Goal: Find specific page/section: Find specific page/section

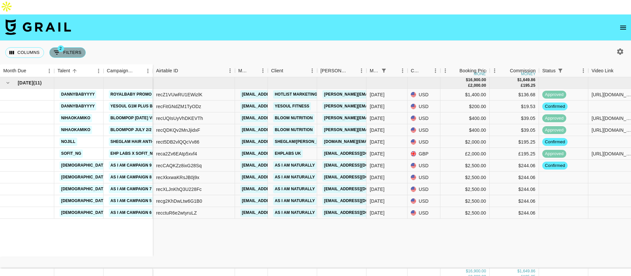
click at [74, 47] on button "2 Filters" at bounding box center [67, 52] width 36 height 11
select select "status"
select select "isNotAnyOf"
select select "monthDue2"
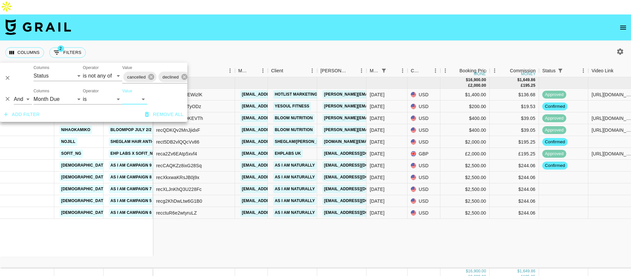
click at [129, 96] on select "[DATE] Sep '[DATE] [DATE] '[DATE] May '[DATE] Mar '[DATE] Jan '[DATE] Nov '[DAT…" at bounding box center [134, 99] width 25 height 11
select select "[DATE]"
click at [122, 94] on select "[DATE] Sep '[DATE] [DATE] '[DATE] May '[DATE] Mar '[DATE] Jan '[DATE] Nov '[DAT…" at bounding box center [134, 99] width 25 height 11
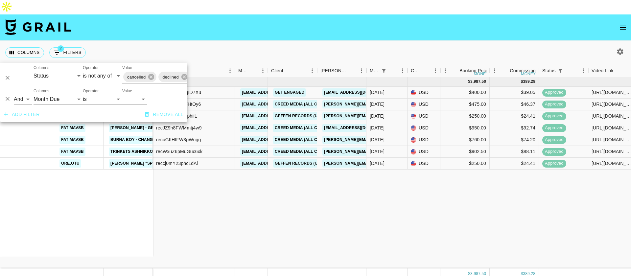
click at [316, 41] on div "Columns 2 Filters + Booking" at bounding box center [315, 53] width 631 height 24
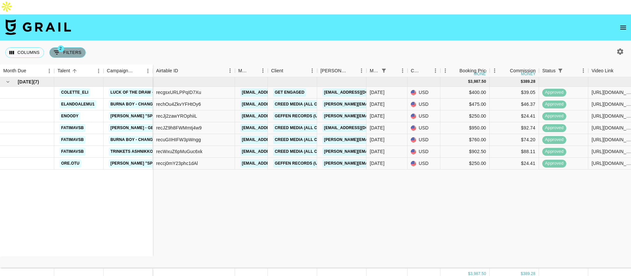
click at [70, 47] on button "2 Filters" at bounding box center [67, 52] width 36 height 11
select select "status"
select select "isNotAnyOf"
select select "monthDue2"
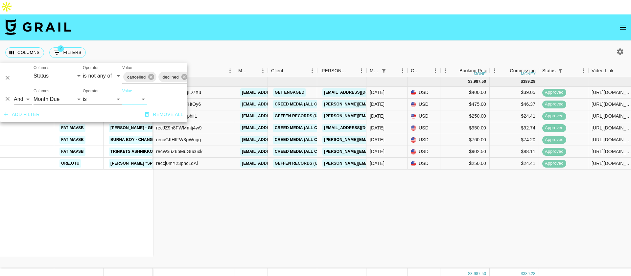
click at [134, 97] on select "[DATE] Sep '[DATE] [DATE] '[DATE] May '[DATE] Mar '[DATE] Jan '[DATE] Nov '[DAT…" at bounding box center [134, 99] width 25 height 11
select select "[DATE]"
click at [122, 94] on select "[DATE] Sep '[DATE] [DATE] '[DATE] May '[DATE] Mar '[DATE] Jan '[DATE] Nov '[DAT…" at bounding box center [134, 99] width 25 height 11
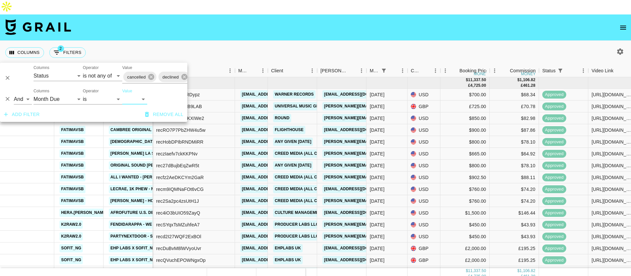
click at [305, 41] on div "Columns 2 Filters + Booking" at bounding box center [315, 53] width 631 height 24
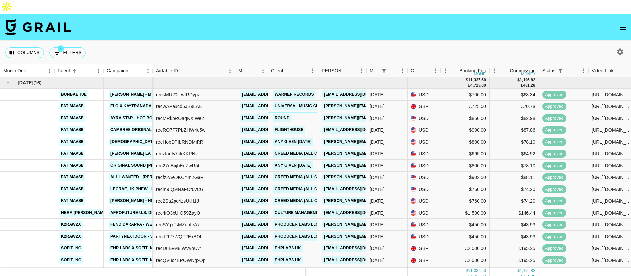
click at [284, 114] on link "Round" at bounding box center [282, 118] width 18 height 8
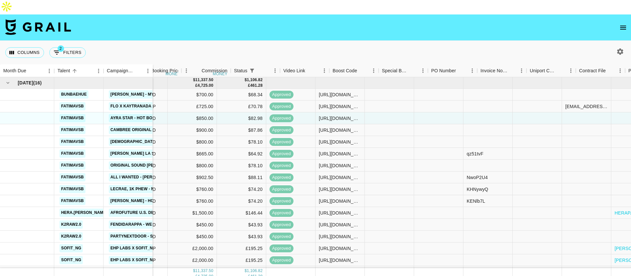
scroll to position [0, 482]
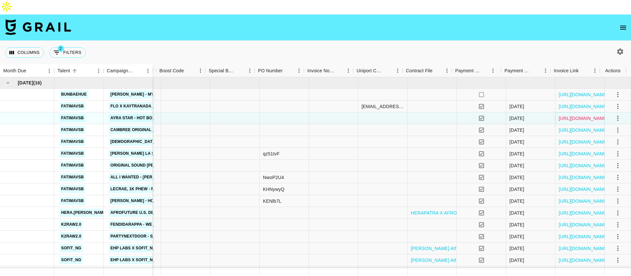
click at [569, 115] on link "[URL][DOMAIN_NAME]" at bounding box center [584, 118] width 50 height 7
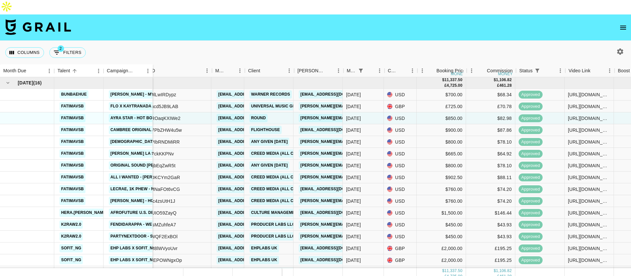
scroll to position [0, 23]
click at [256, 114] on link "Round" at bounding box center [259, 118] width 18 height 8
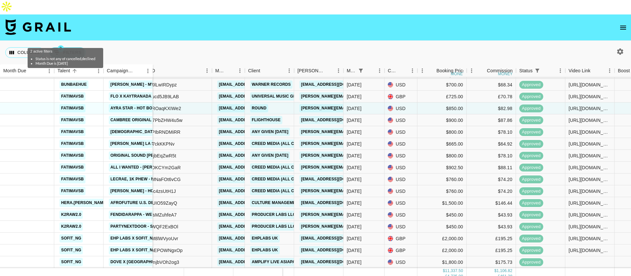
click at [61, 47] on button "2 Filters" at bounding box center [67, 52] width 36 height 11
select select "status"
select select "isNotAnyOf"
select select "monthDue2"
select select "[DATE]"
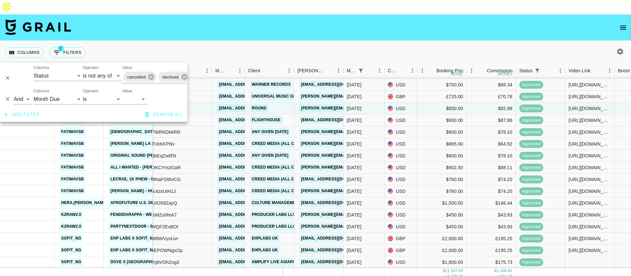
click at [189, 14] on nav at bounding box center [315, 27] width 631 height 26
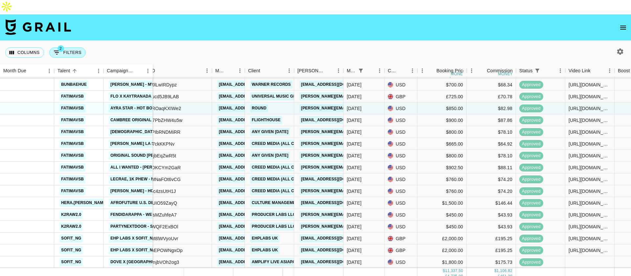
click at [76, 47] on button "2 Filters" at bounding box center [67, 52] width 36 height 11
select select "status"
select select "isNotAnyOf"
select select "monthDue2"
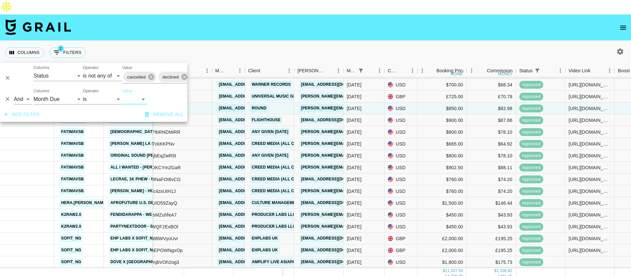
click at [137, 101] on select "[DATE] Sep '[DATE] [DATE] '[DATE] May '[DATE] Mar '[DATE] Jan '[DATE] Nov '[DAT…" at bounding box center [134, 99] width 25 height 11
select select "[DATE]"
click at [122, 94] on select "[DATE] Sep '[DATE] [DATE] '[DATE] May '[DATE] Mar '[DATE] Jan '[DATE] Nov '[DAT…" at bounding box center [134, 99] width 25 height 11
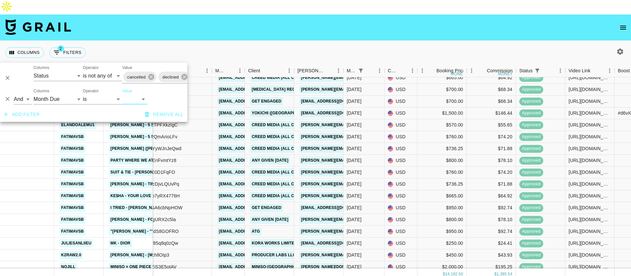
click at [278, 41] on div "Columns 2 Filters + Booking" at bounding box center [315, 53] width 631 height 24
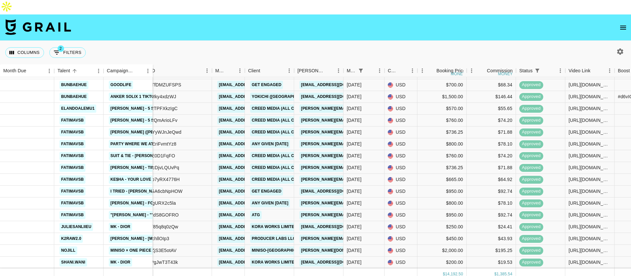
scroll to position [0, 23]
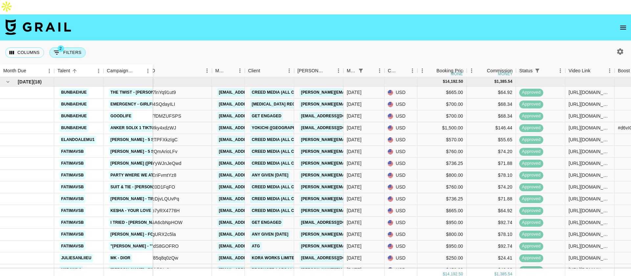
drag, startPoint x: 72, startPoint y: 39, endPoint x: 76, endPoint y: 41, distance: 3.5
click at [73, 47] on button "2 Filters" at bounding box center [67, 52] width 36 height 11
select select "status"
select select "isNotAnyOf"
select select "monthDue2"
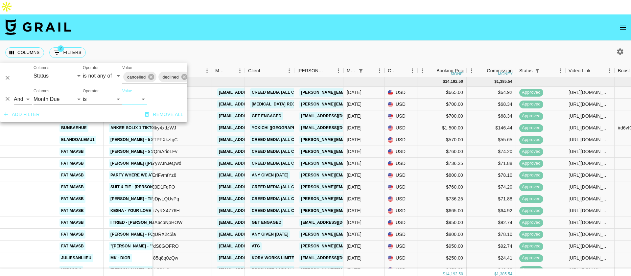
click at [129, 95] on select "[DATE] Sep '[DATE] [DATE] '[DATE] May '[DATE] Mar '[DATE] Jan '[DATE] Nov '[DAT…" at bounding box center [134, 99] width 25 height 11
select select "[DATE]"
click at [122, 94] on select "[DATE] Sep '[DATE] [DATE] '[DATE] May '[DATE] Mar '[DATE] Jan '[DATE] Nov '[DAT…" at bounding box center [134, 99] width 25 height 11
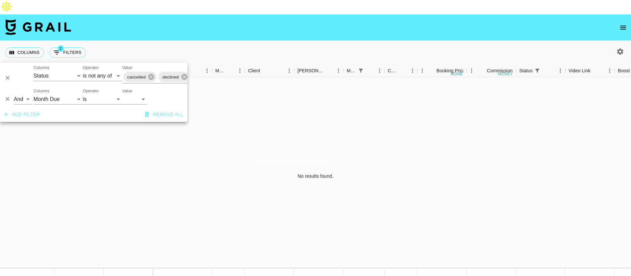
click at [261, 21] on nav at bounding box center [315, 27] width 631 height 26
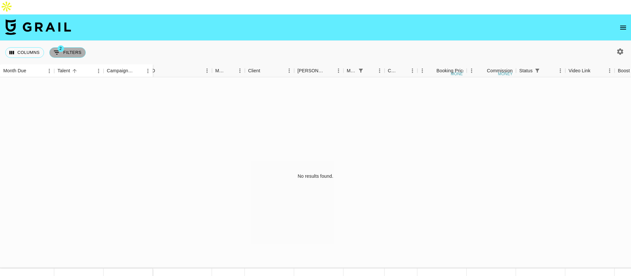
drag, startPoint x: 76, startPoint y: 42, endPoint x: 122, endPoint y: 45, distance: 46.4
click at [77, 47] on button "2 Filters" at bounding box center [67, 52] width 36 height 11
select select "status"
select select "isNotAnyOf"
select select "monthDue2"
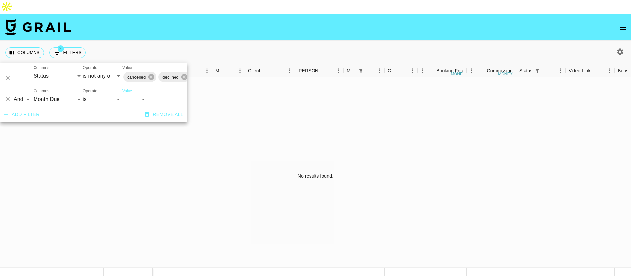
click at [141, 99] on select "[DATE] Sep '[DATE] [DATE] '[DATE] May '[DATE] Mar '[DATE] Jan '[DATE] Nov '[DAT…" at bounding box center [134, 99] width 25 height 11
select select "[DATE]"
click at [122, 94] on select "[DATE] Sep '[DATE] [DATE] '[DATE] May '[DATE] Mar '[DATE] Jan '[DATE] Nov '[DAT…" at bounding box center [134, 99] width 25 height 11
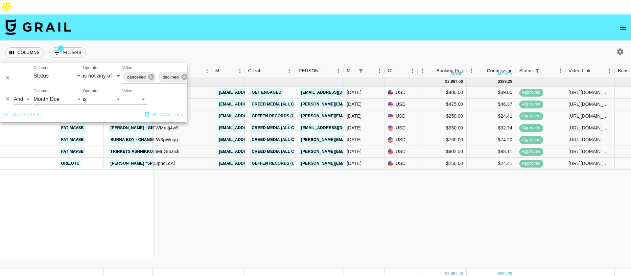
click at [252, 41] on div "Columns 2 Filters + Booking" at bounding box center [315, 53] width 631 height 24
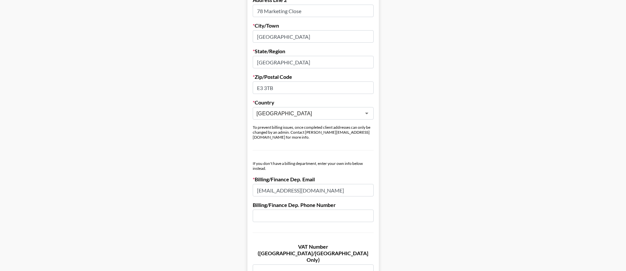
scroll to position [318, 0]
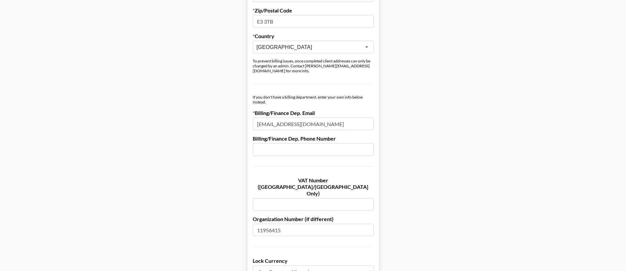
click at [284, 224] on input "11956415" at bounding box center [313, 230] width 121 height 12
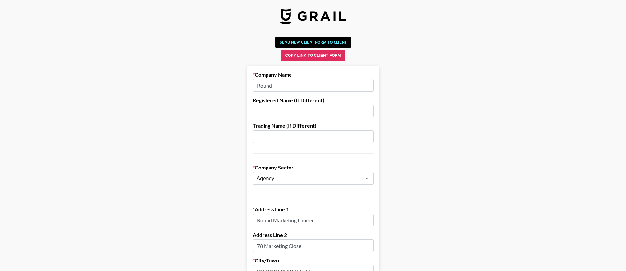
scroll to position [0, 0]
